Goal: Information Seeking & Learning: Learn about a topic

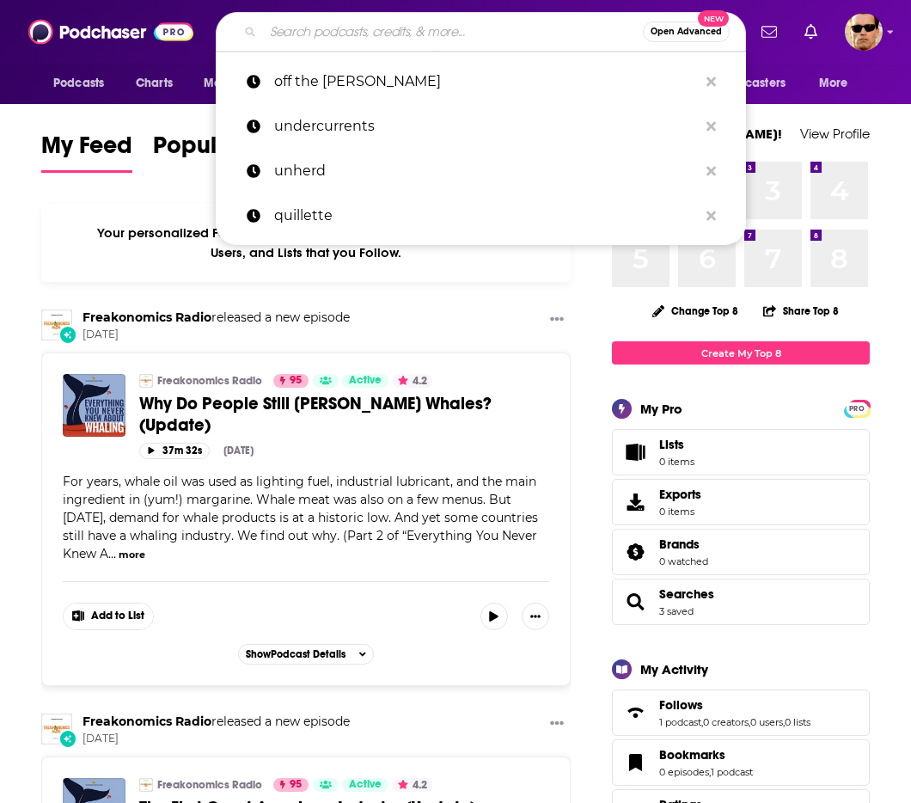
click at [363, 35] on input "Search podcasts, credits, & more..." at bounding box center [453, 32] width 380 height 28
type input "1"
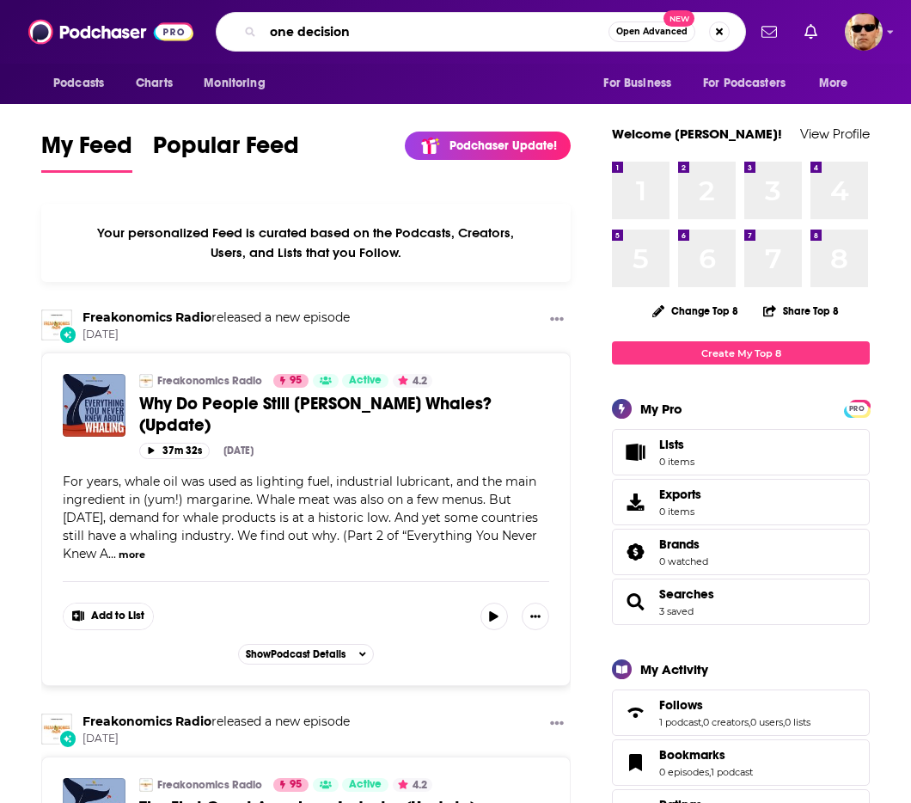
type input "one decision"
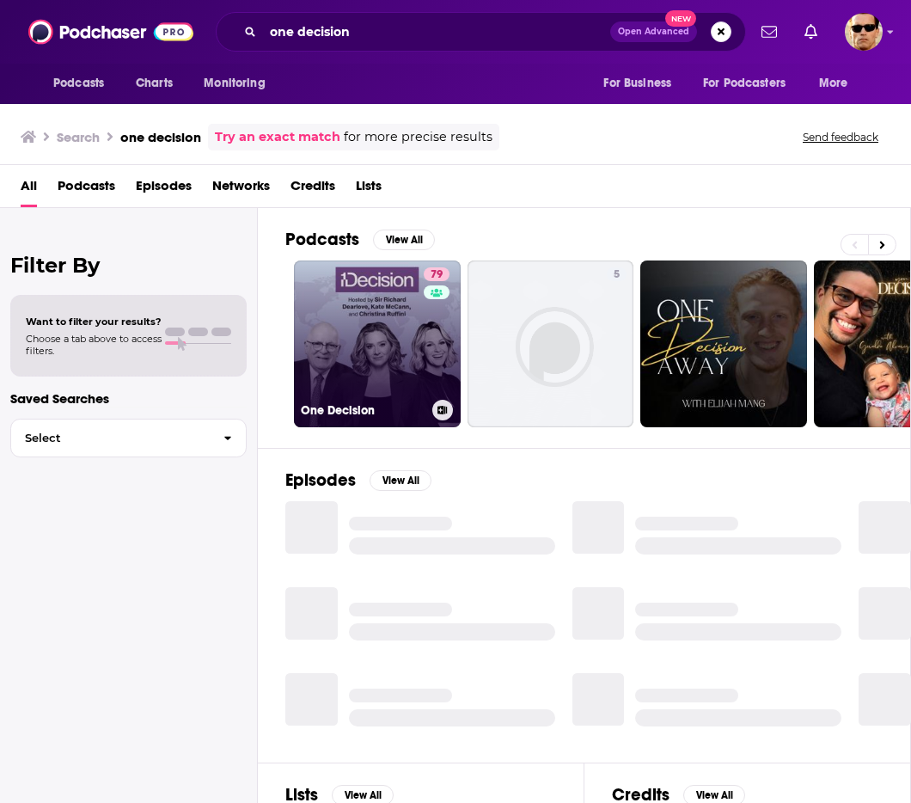
click at [411, 335] on link "79 One Decision" at bounding box center [377, 343] width 167 height 167
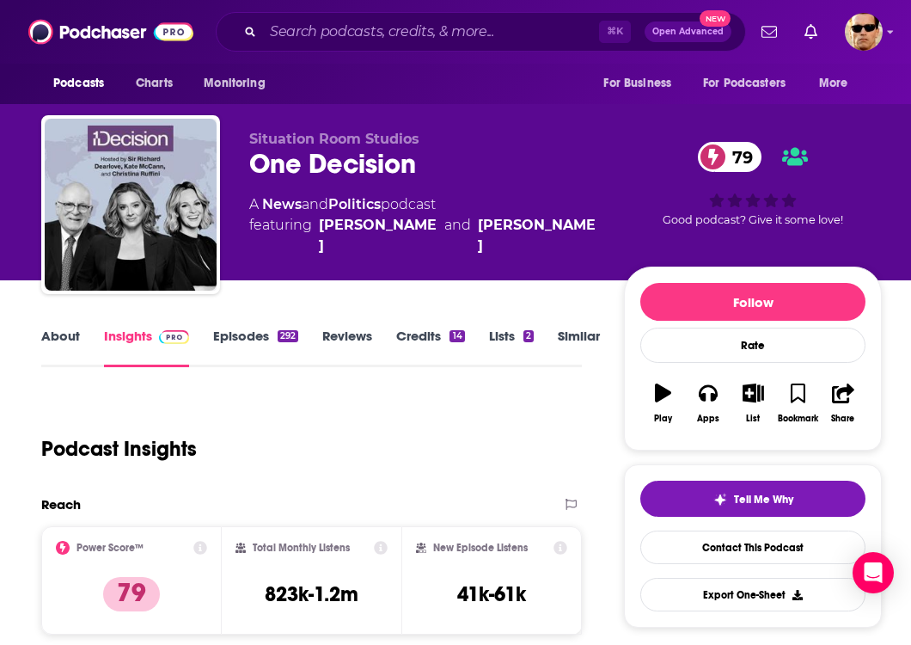
click at [238, 352] on link "Episodes 292" at bounding box center [255, 347] width 85 height 40
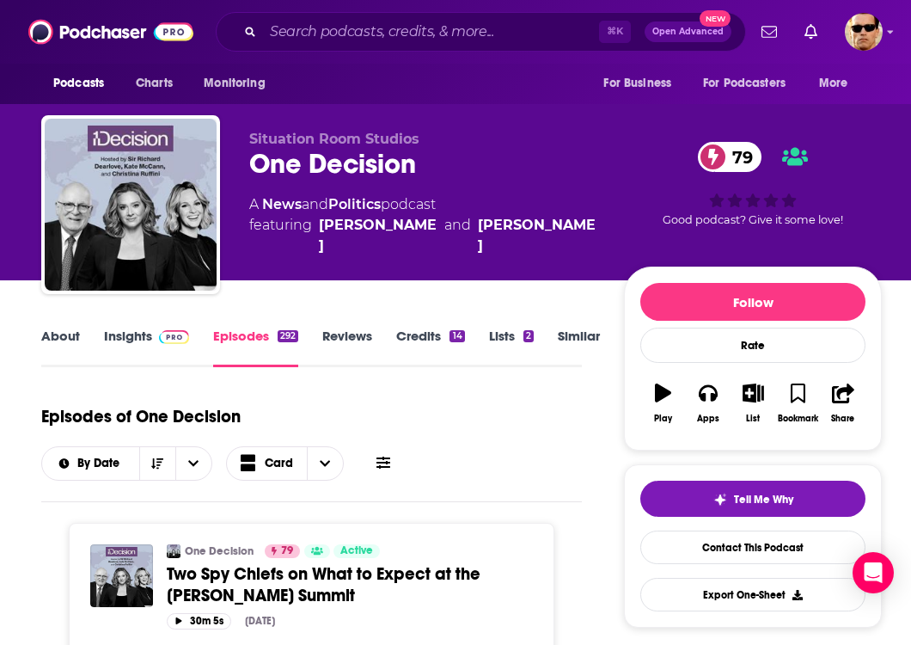
click at [134, 353] on link "Insights" at bounding box center [146, 347] width 85 height 40
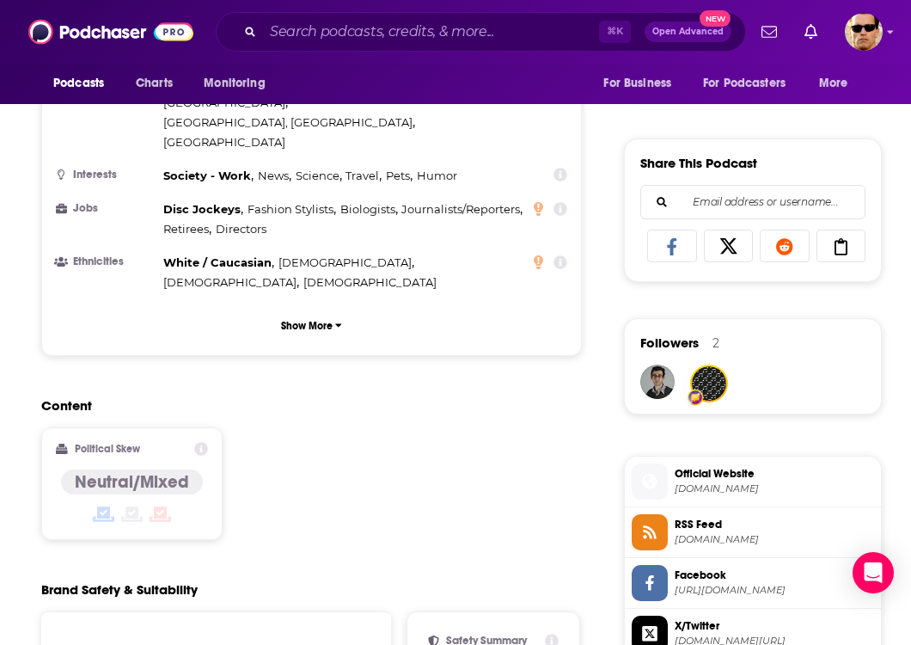
scroll to position [1004, 0]
